Goal: Use online tool/utility: Utilize a website feature to perform a specific function

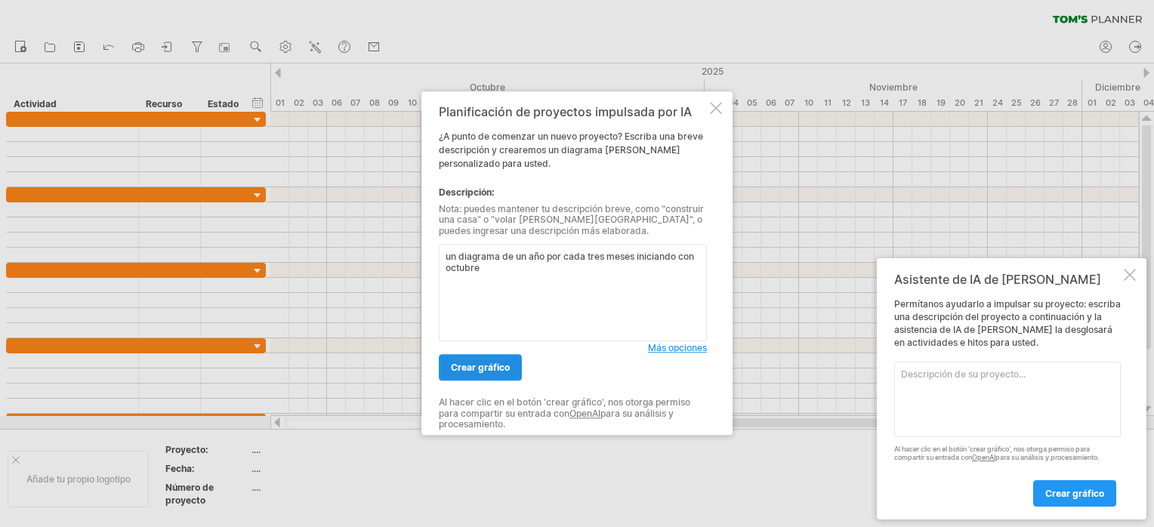
type textarea "un diagrama de un año por cada tres meses iniciando con octubre"
click at [493, 364] on span "Crear gráfico" at bounding box center [480, 368] width 59 height 11
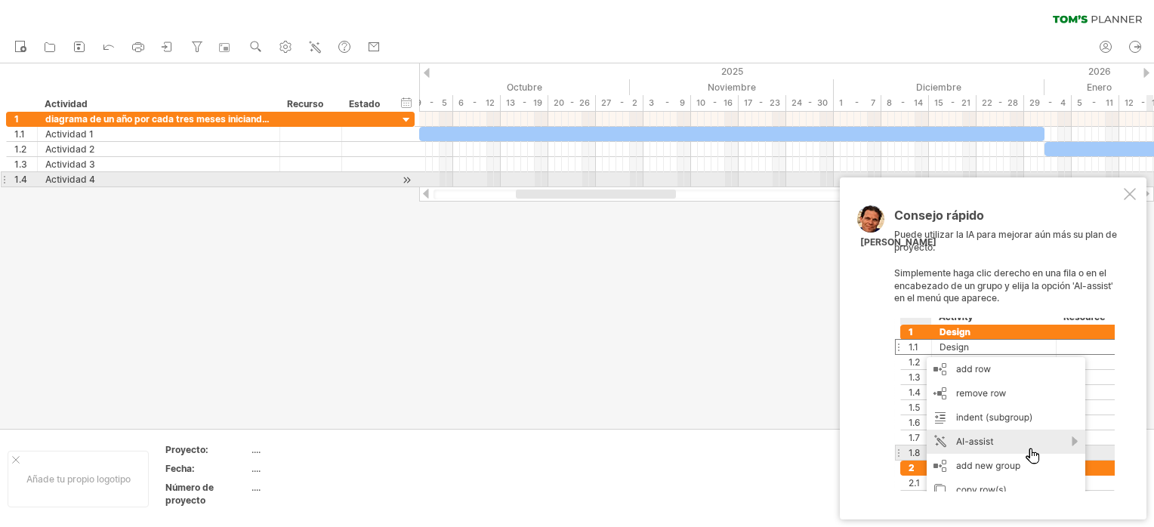
click at [1126, 187] on div "Consejo rápido Puede utilizar la IA para mejorar aún más su plan de proyecto. S…" at bounding box center [993, 348] width 307 height 342
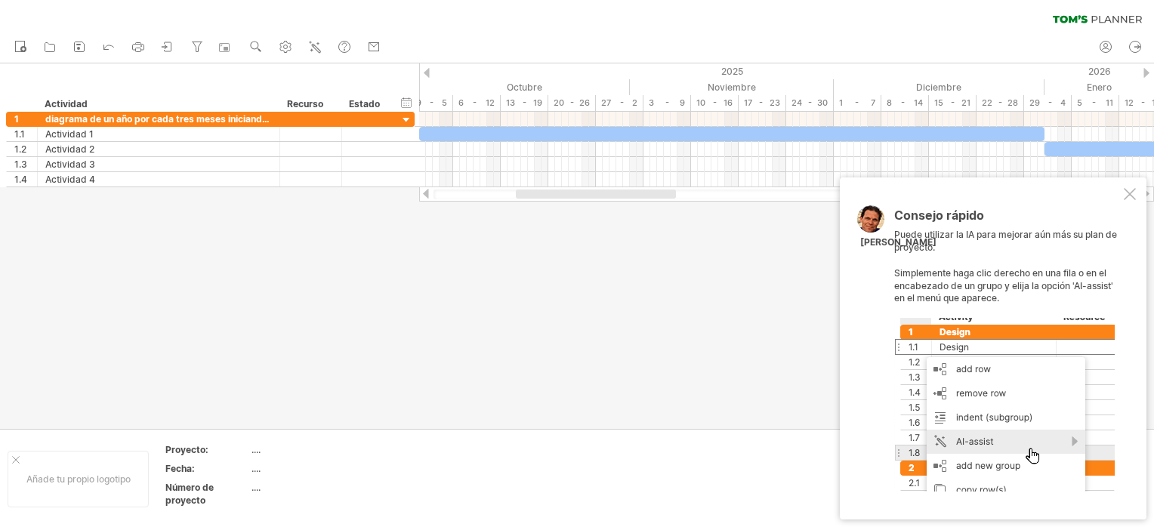
click at [1126, 188] on div at bounding box center [1130, 194] width 12 height 12
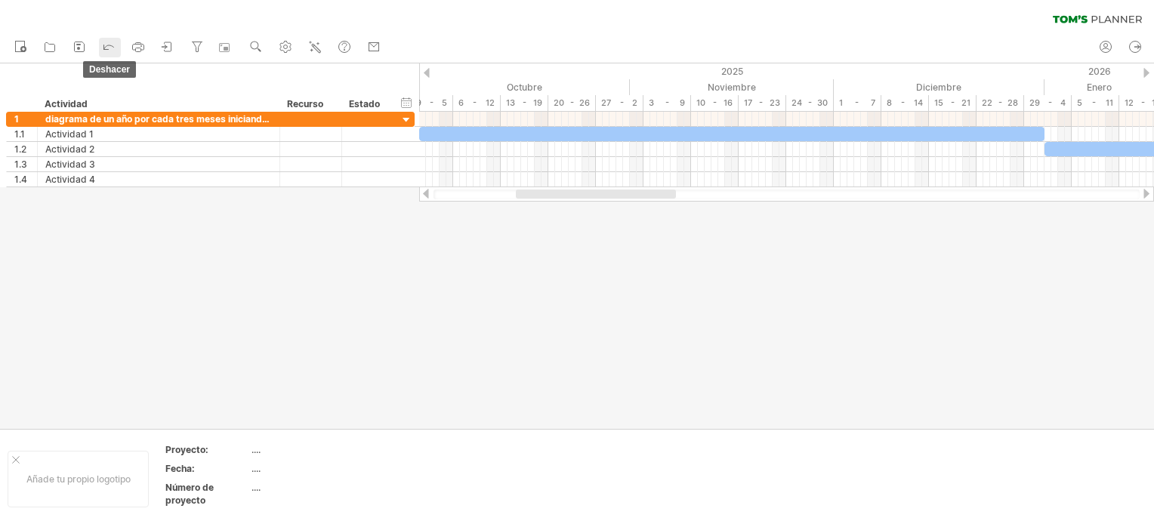
click at [115, 45] on icon at bounding box center [108, 46] width 15 height 15
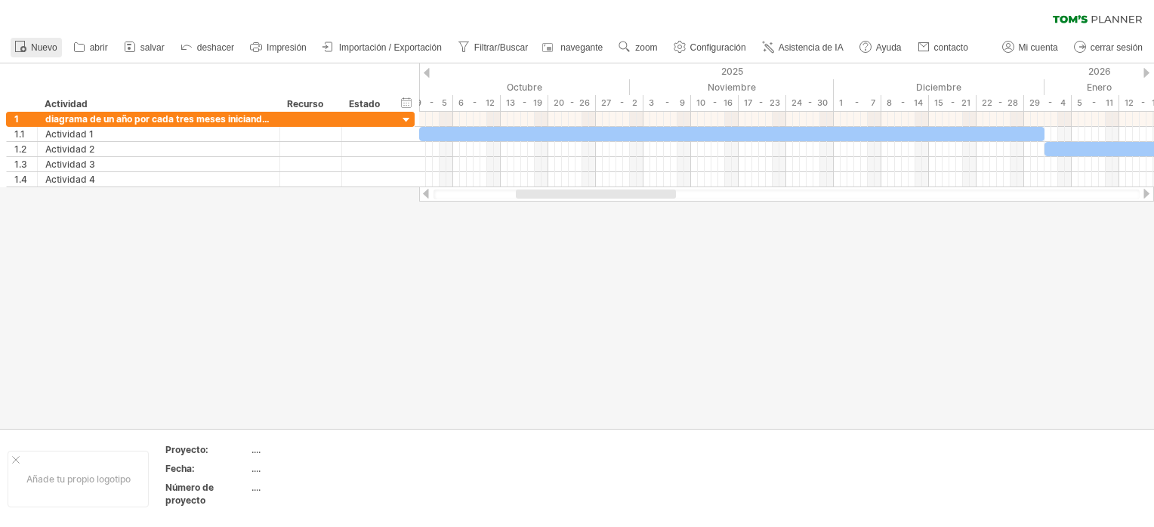
click at [57, 48] on link "Nuevo" at bounding box center [36, 48] width 51 height 20
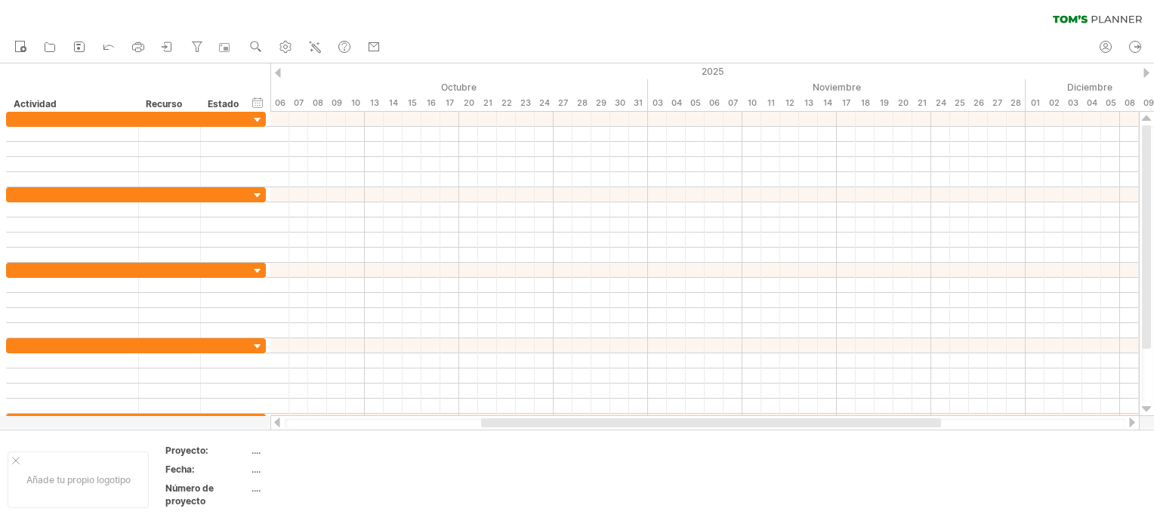
click at [1143, 77] on div at bounding box center [1146, 73] width 6 height 10
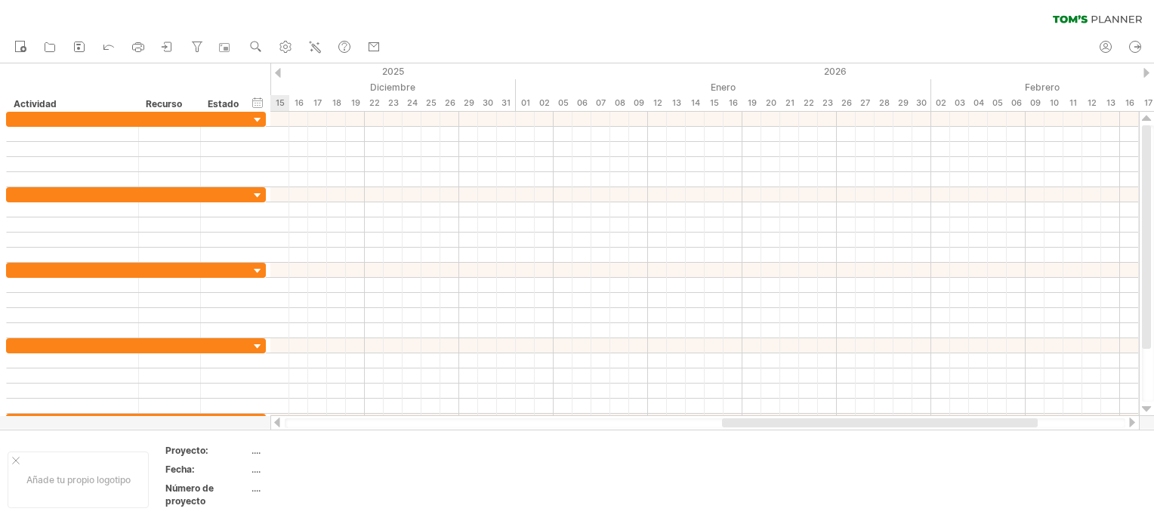
click at [1143, 77] on div at bounding box center [1146, 73] width 6 height 10
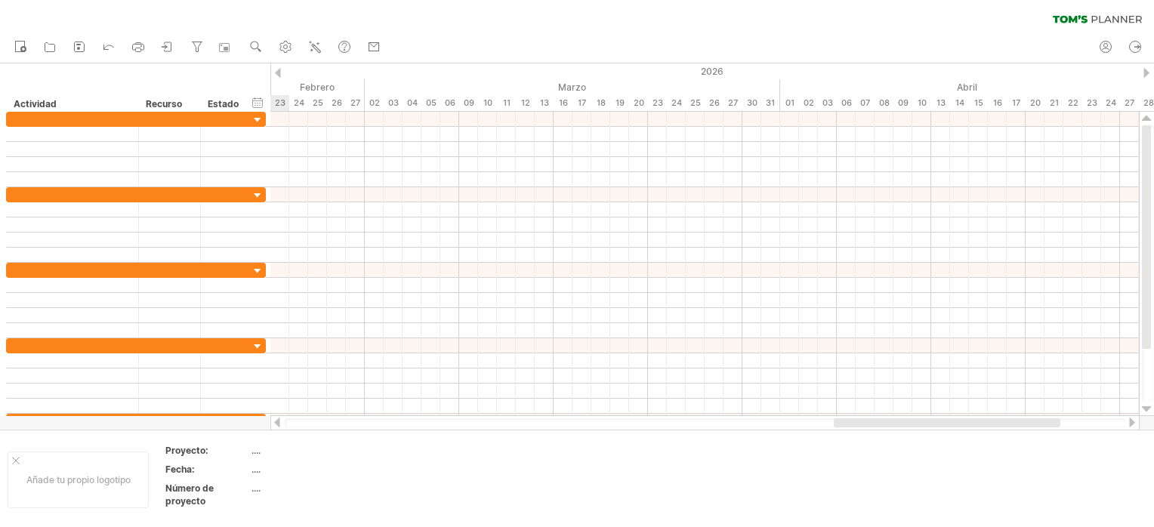
click at [1143, 77] on div at bounding box center [1146, 73] width 6 height 10
click at [255, 103] on div "hide start/end/duration Mostrar inicio/fin/duración" at bounding box center [258, 102] width 14 height 16
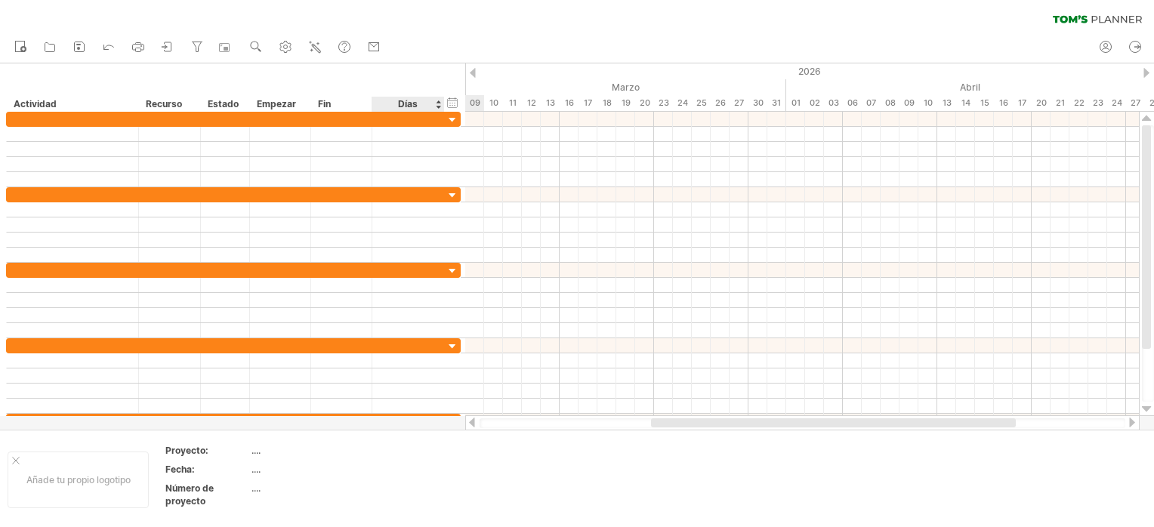
click at [437, 103] on div "Días" at bounding box center [408, 104] width 72 height 15
click at [437, 104] on div "Días" at bounding box center [408, 104] width 72 height 15
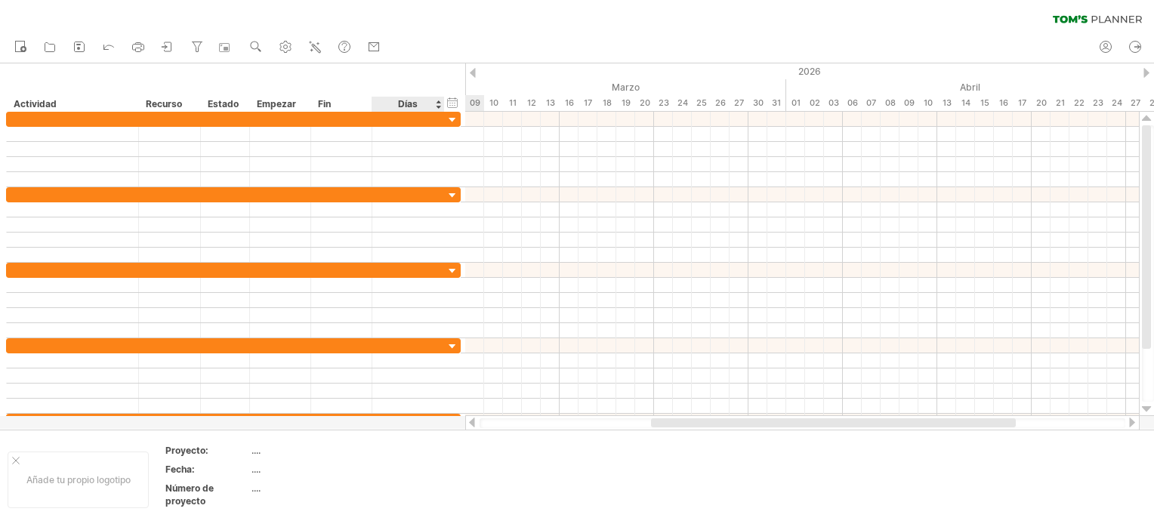
click at [437, 101] on div "Días" at bounding box center [408, 104] width 72 height 15
drag, startPoint x: 437, startPoint y: 101, endPoint x: 435, endPoint y: 110, distance: 9.2
click at [435, 110] on div "Días" at bounding box center [408, 104] width 72 height 15
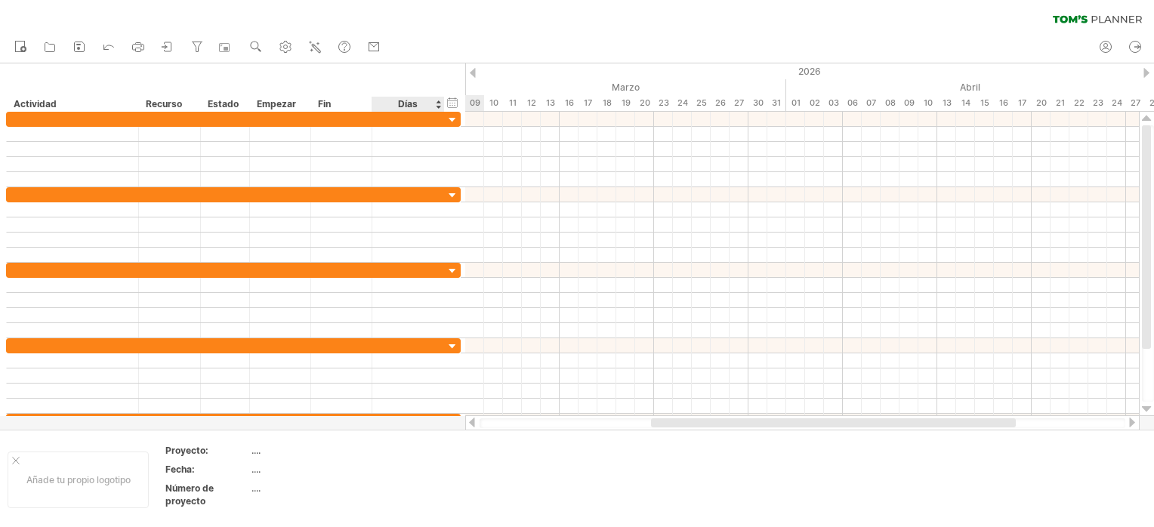
click at [435, 110] on div "Días" at bounding box center [408, 104] width 72 height 15
drag, startPoint x: 445, startPoint y: 107, endPoint x: 434, endPoint y: 107, distance: 10.6
click at [434, 107] on div "hide start/end/duration Mostrar inicio/fin/duración ******** Actividad ********…" at bounding box center [232, 87] width 465 height 48
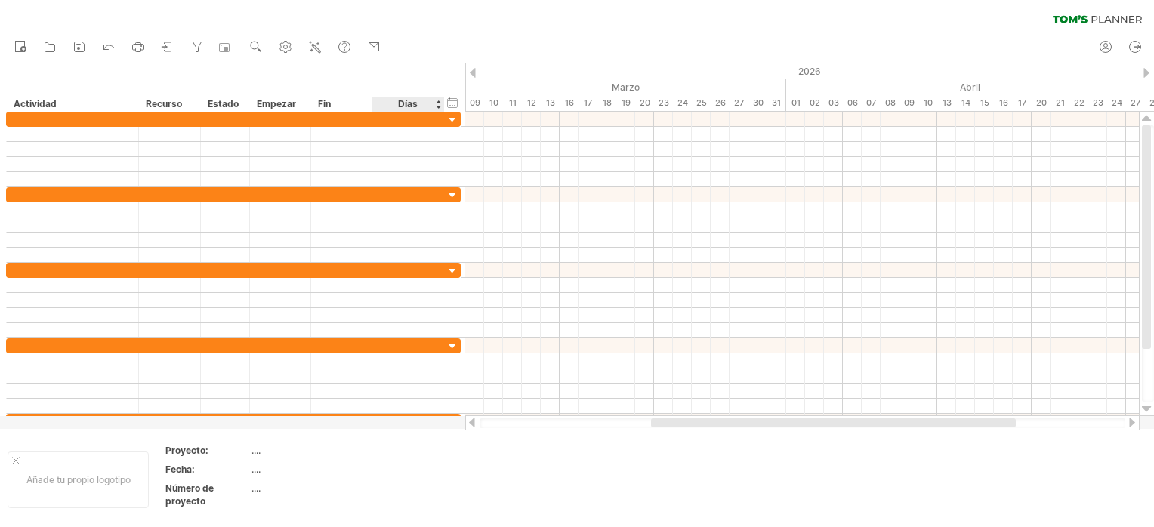
click at [434, 107] on div "Días" at bounding box center [408, 104] width 72 height 15
click at [448, 103] on div "hide start/end/duration Mostrar inicio/fin/duración" at bounding box center [453, 102] width 14 height 16
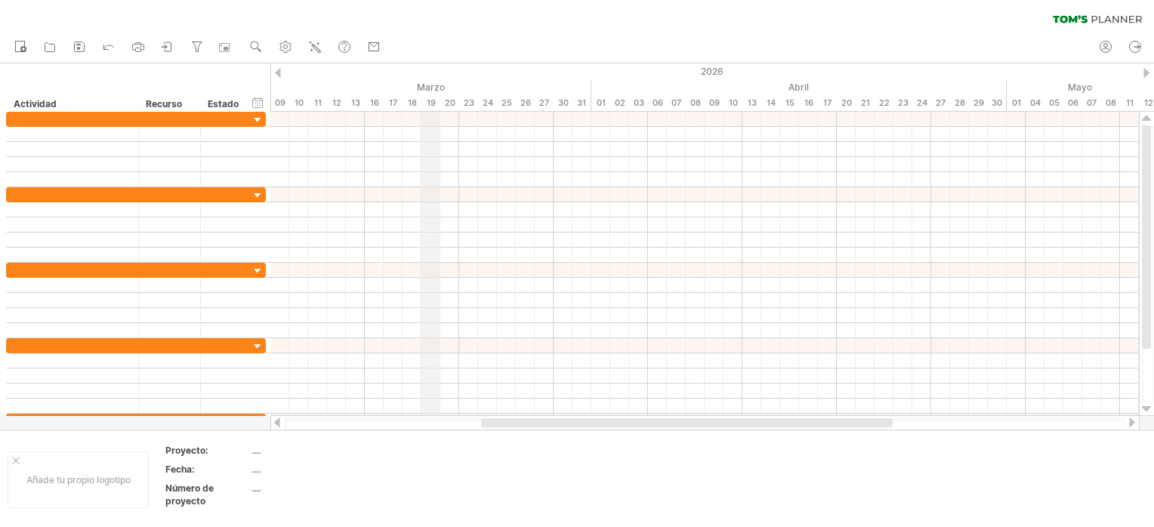
click at [427, 80] on div "Marzo" at bounding box center [383, 87] width 415 height 16
click at [273, 68] on div "2026" at bounding box center [1007, 71] width 3248 height 16
